Goal: Task Accomplishment & Management: Use online tool/utility

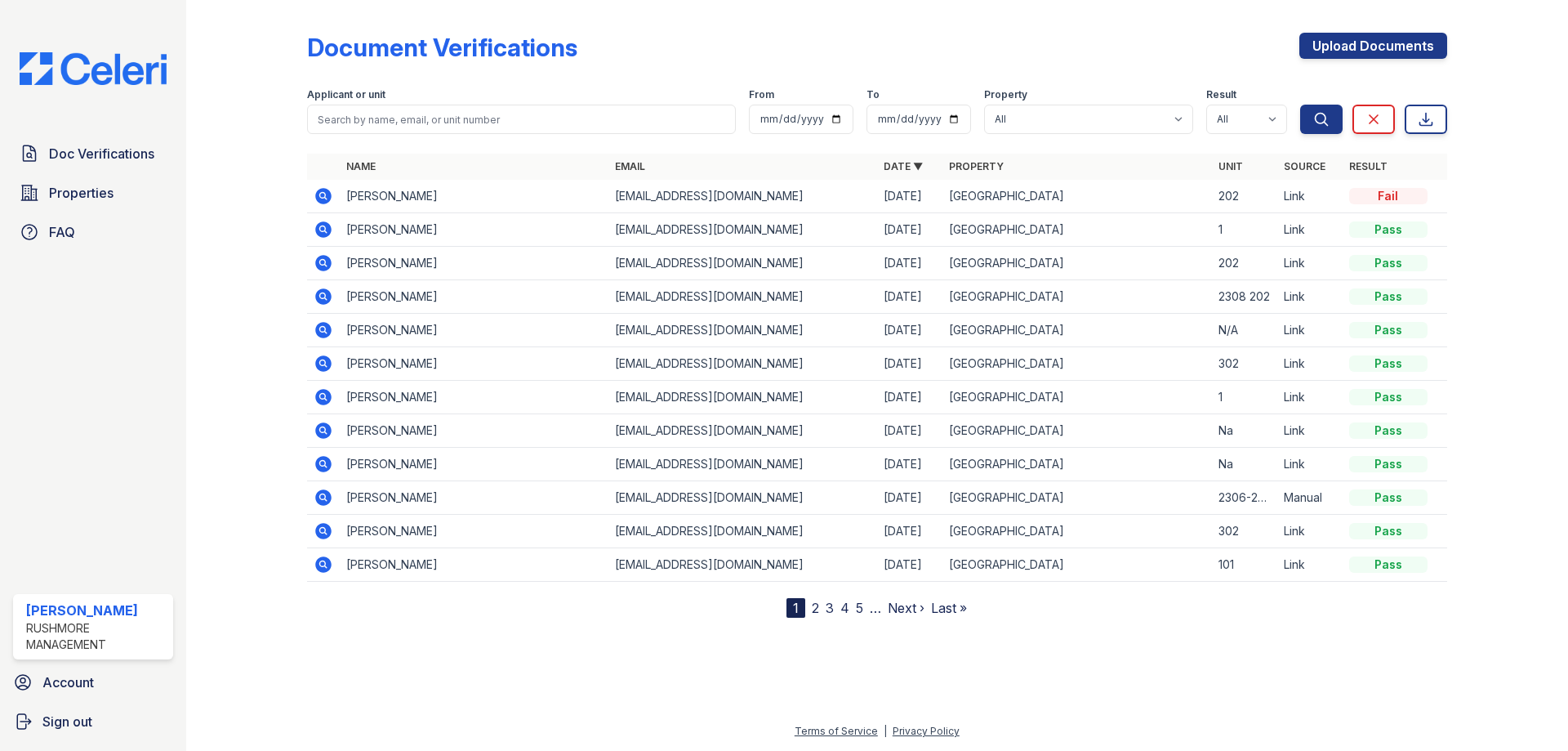
click at [91, 68] on img at bounding box center [93, 68] width 173 height 33
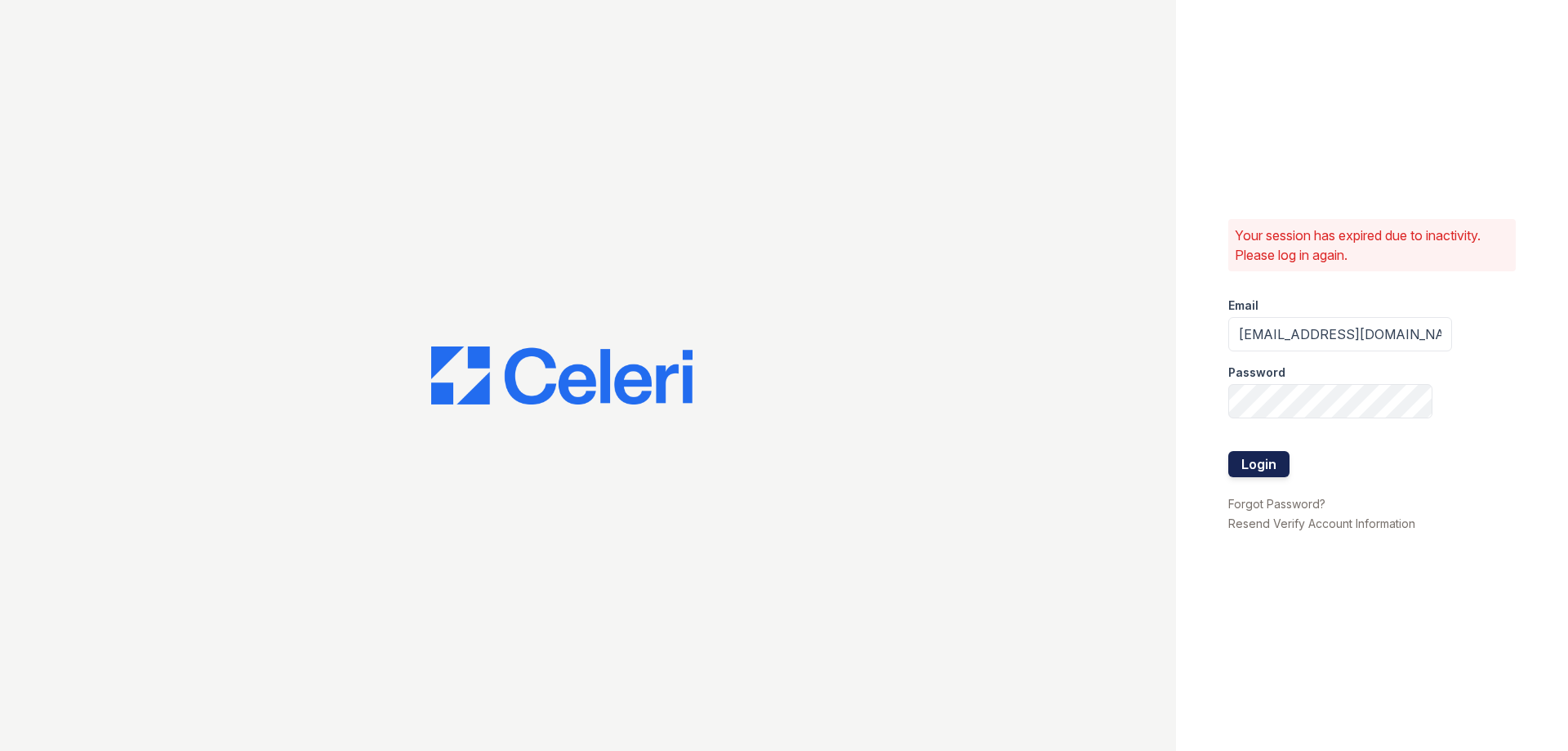
click at [1254, 460] on button "Login" at bounding box center [1258, 464] width 61 height 26
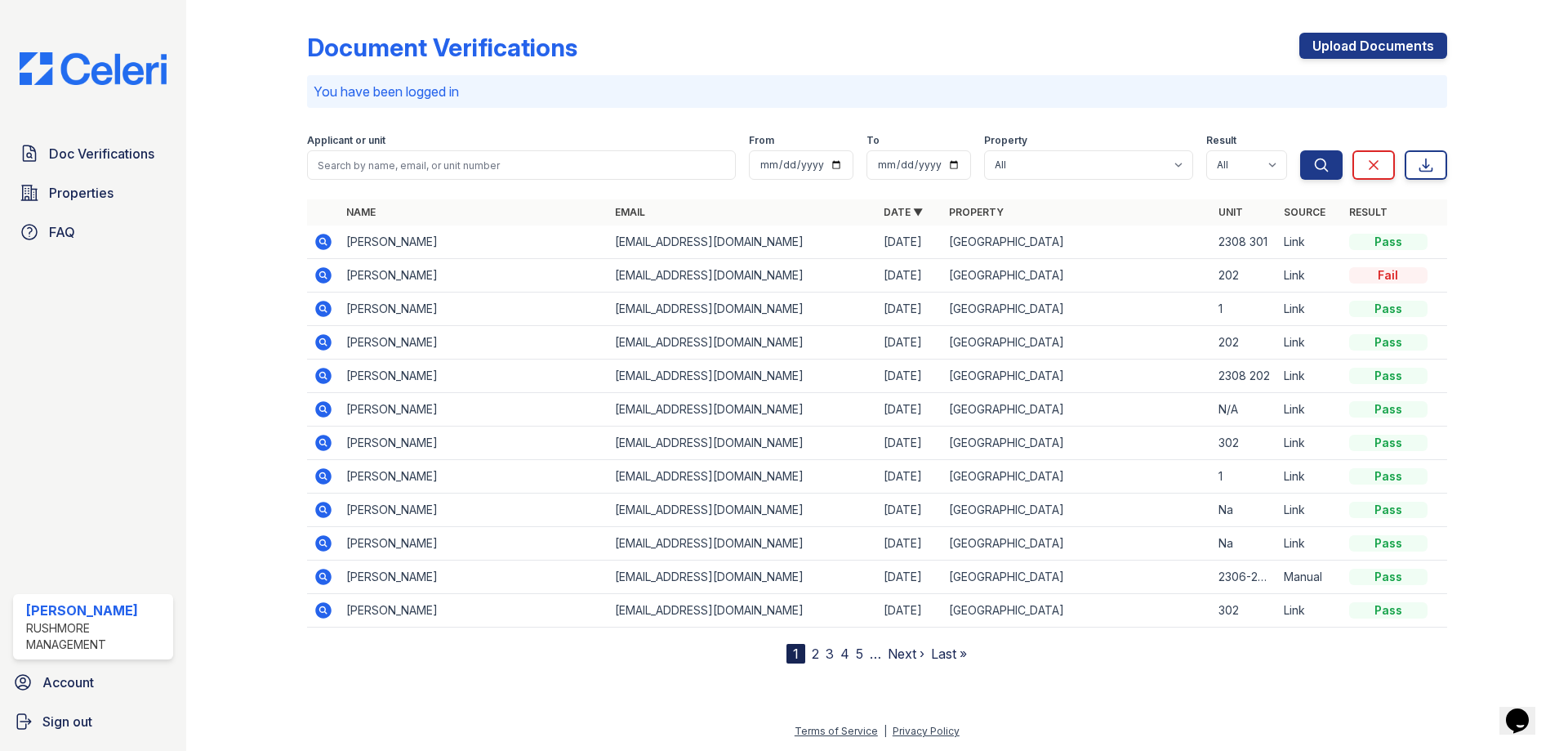
click at [329, 239] on icon at bounding box center [323, 242] width 16 height 16
